Goal: Communication & Community: Connect with others

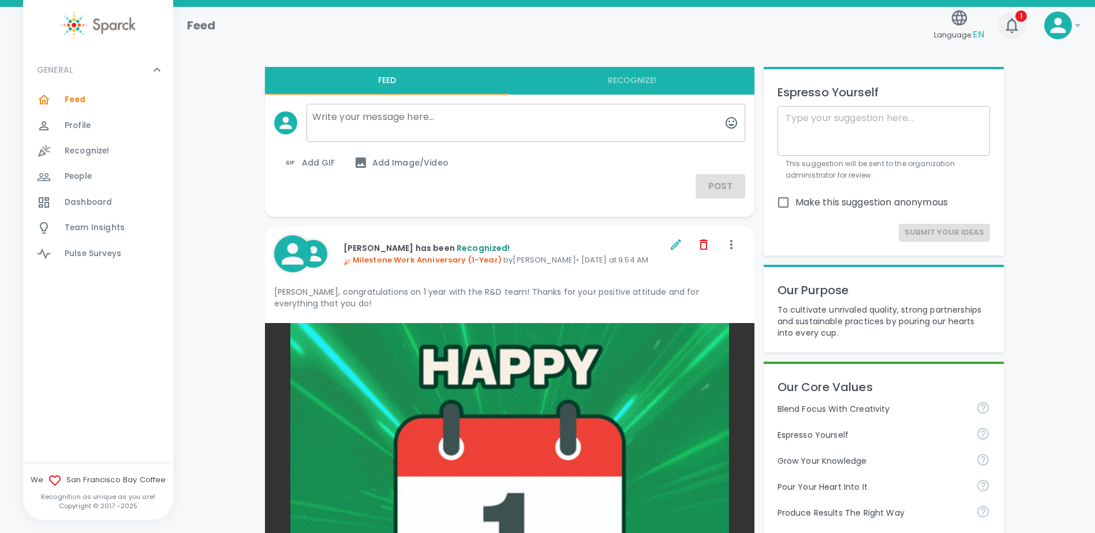
click at [1008, 28] on icon "button" at bounding box center [1012, 25] width 12 height 15
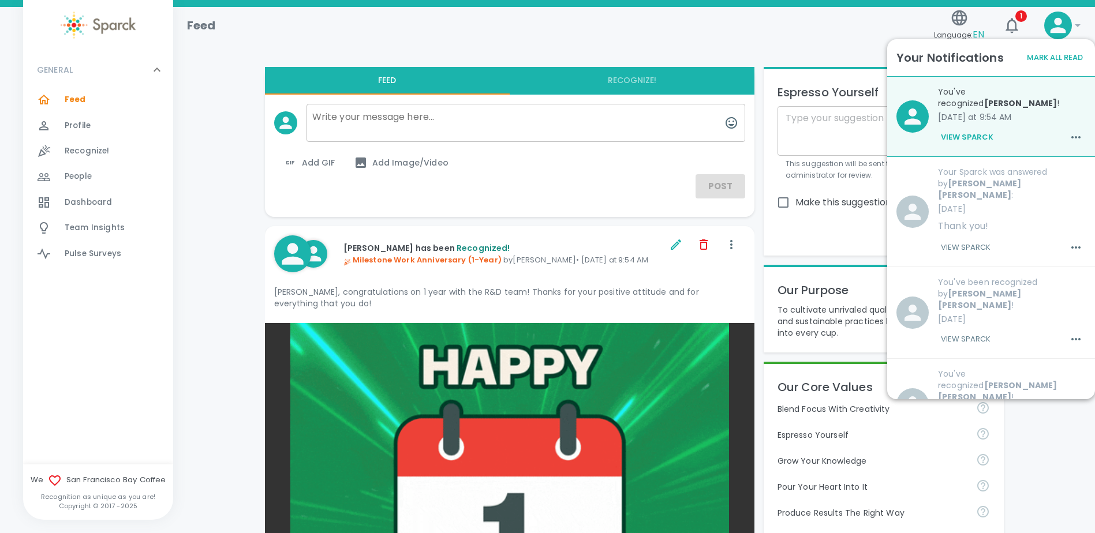
click at [1033, 110] on div "You've recognized [PERSON_NAME] ! [DATE] at 9:54 AM View Sparck" at bounding box center [1007, 112] width 157 height 70
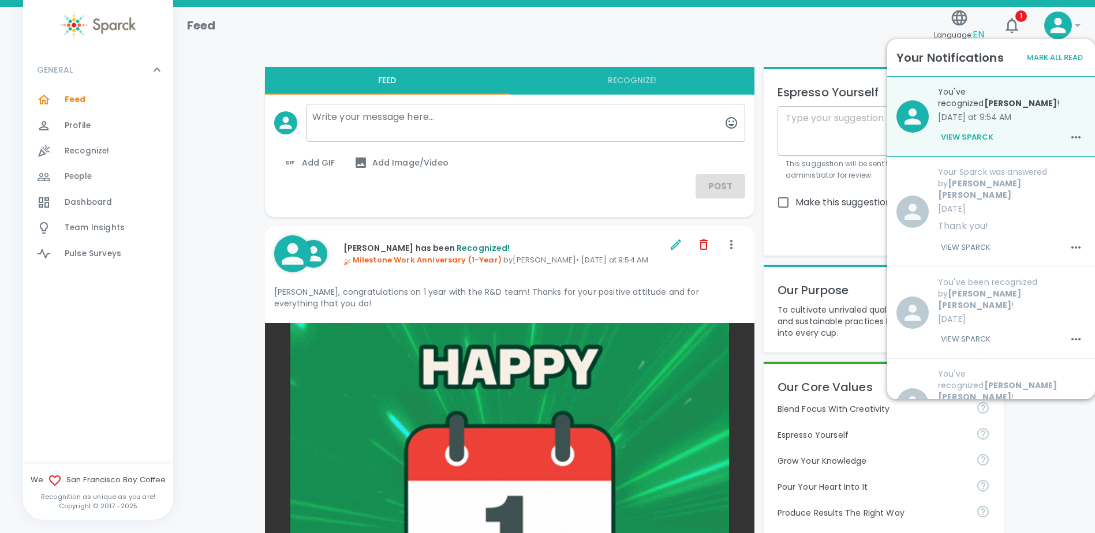
click at [969, 142] on button "View Sparck" at bounding box center [967, 138] width 58 height 20
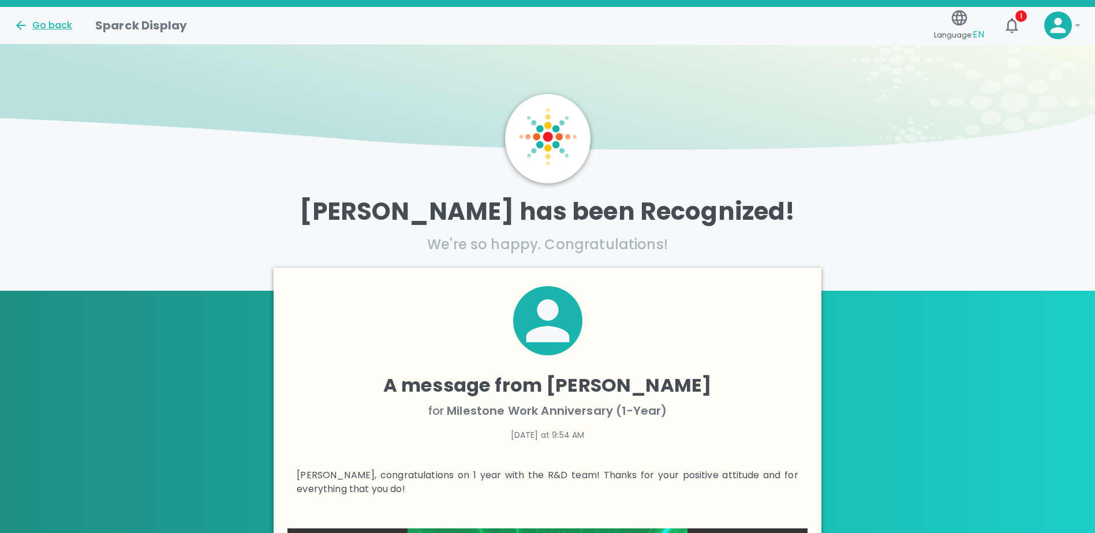
click at [57, 23] on div "Go back" at bounding box center [43, 25] width 58 height 14
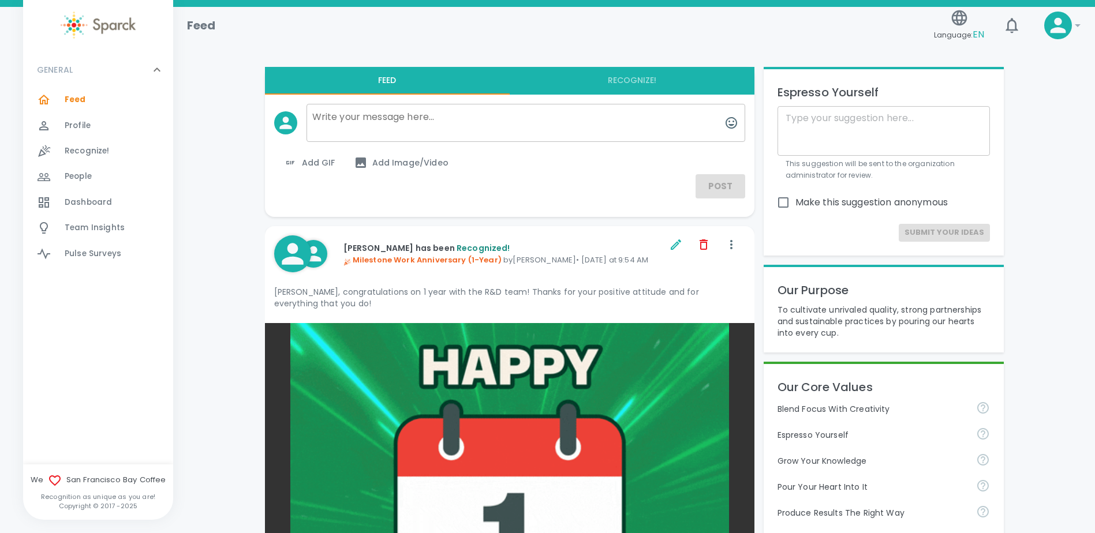
click at [86, 99] on div "Feed 0" at bounding box center [119, 100] width 109 height 16
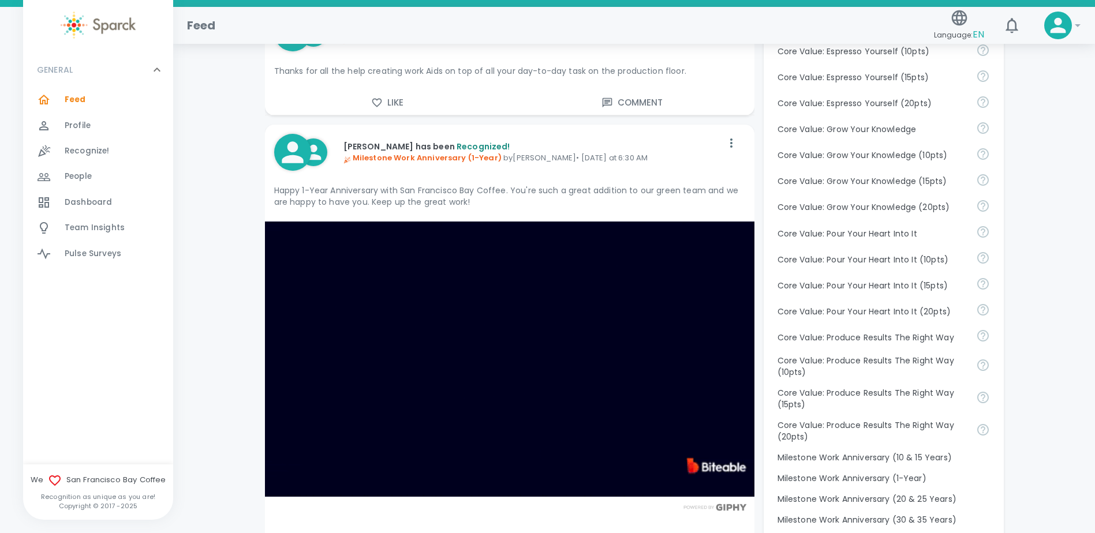
scroll to position [808, 0]
